Goal: Information Seeking & Learning: Learn about a topic

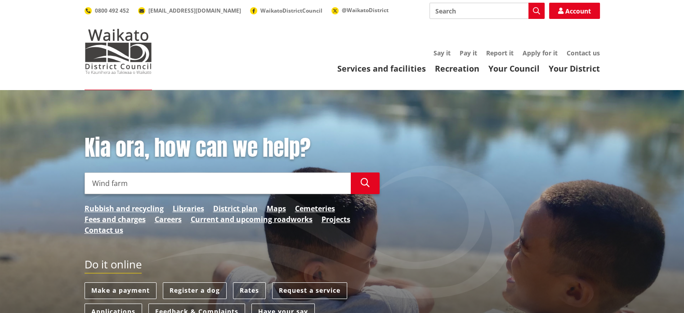
type input "Wind farm"
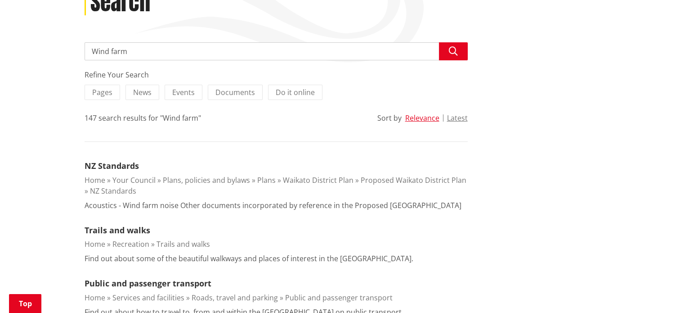
scroll to position [169, 0]
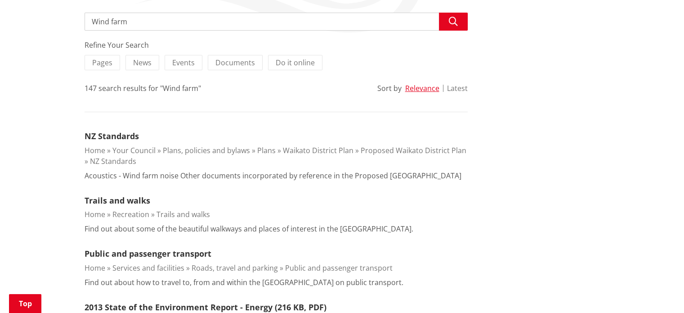
click at [459, 86] on button "Latest" at bounding box center [457, 88] width 21 height 8
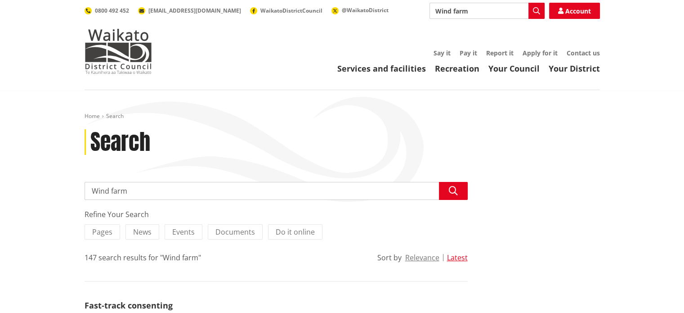
click at [91, 188] on input "Wind farm" at bounding box center [276, 191] width 383 height 18
type input "waiuku Wind farm"
click at [508, 67] on link "Your Council" at bounding box center [514, 68] width 51 height 11
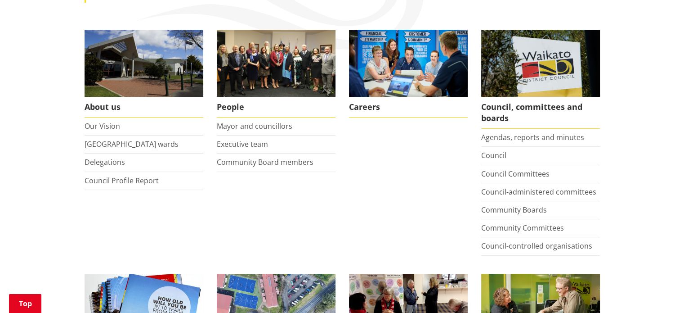
scroll to position [155, 0]
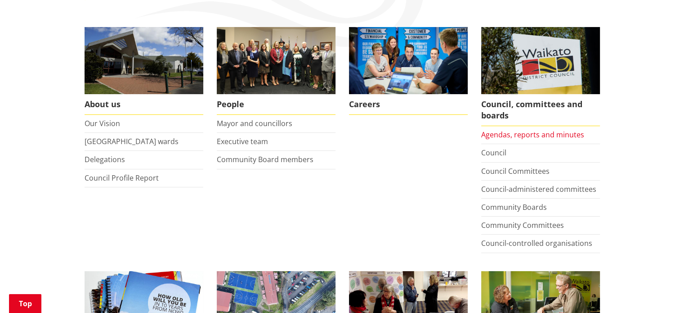
click at [506, 136] on link "Agendas, reports and minutes" at bounding box center [532, 135] width 103 height 10
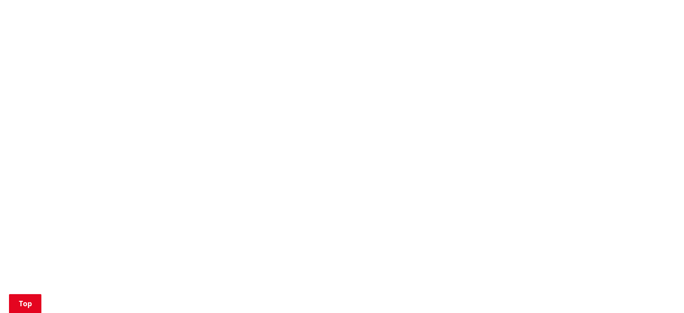
scroll to position [815, 0]
